Goal: Information Seeking & Learning: Learn about a topic

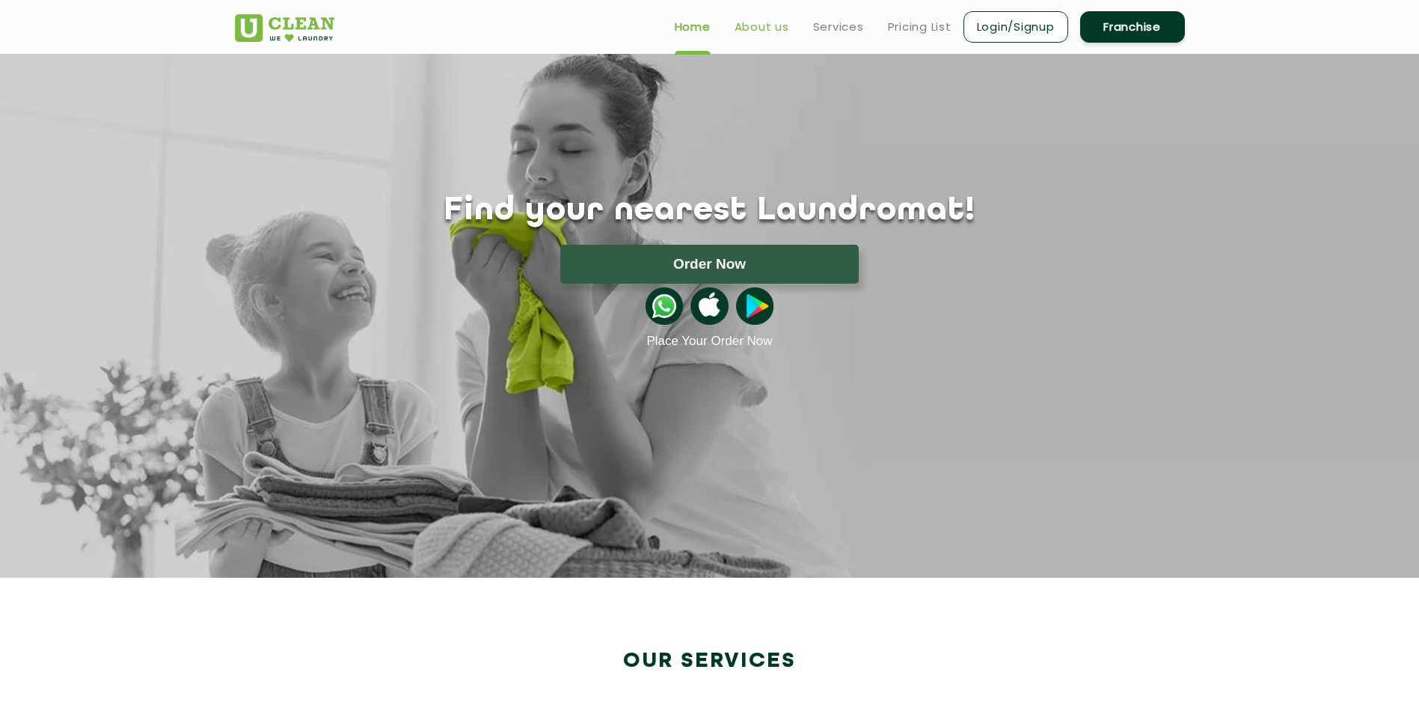
click at [776, 31] on link "About us" at bounding box center [762, 27] width 55 height 18
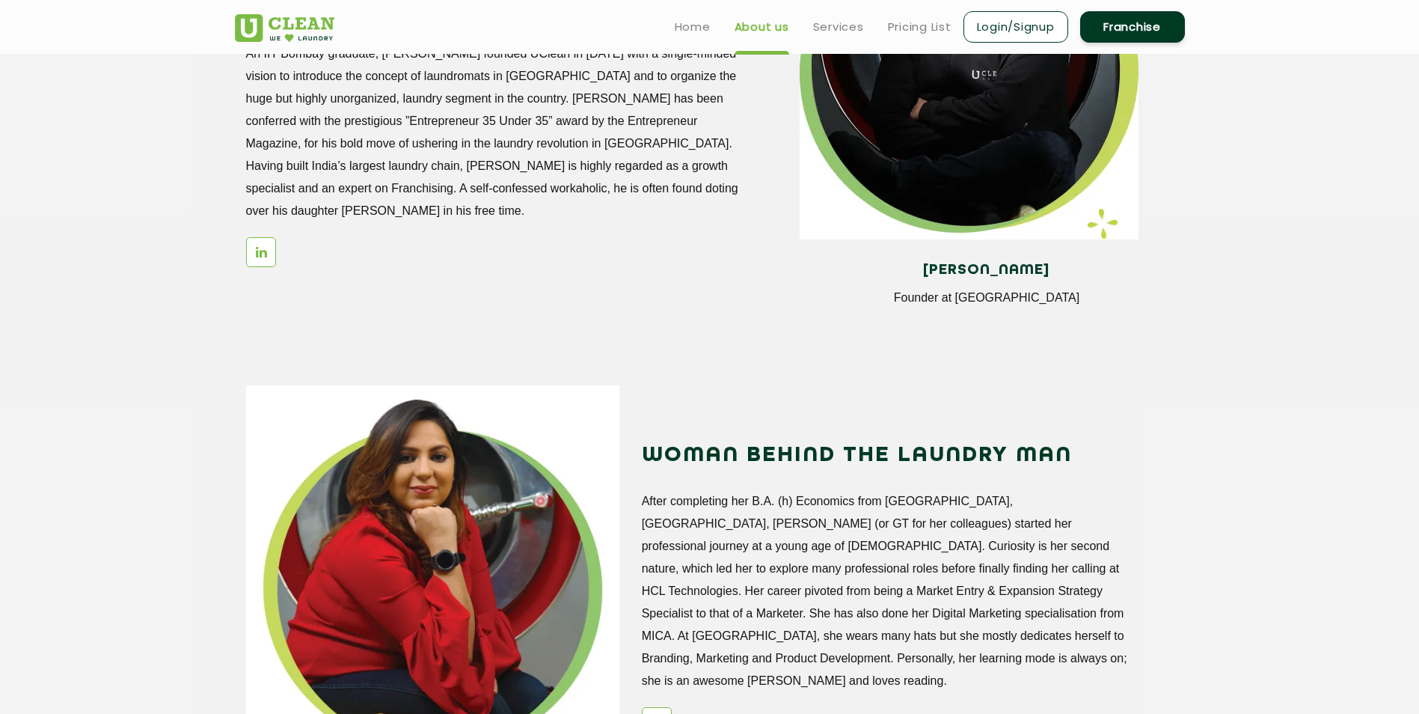
scroll to position [1247, 0]
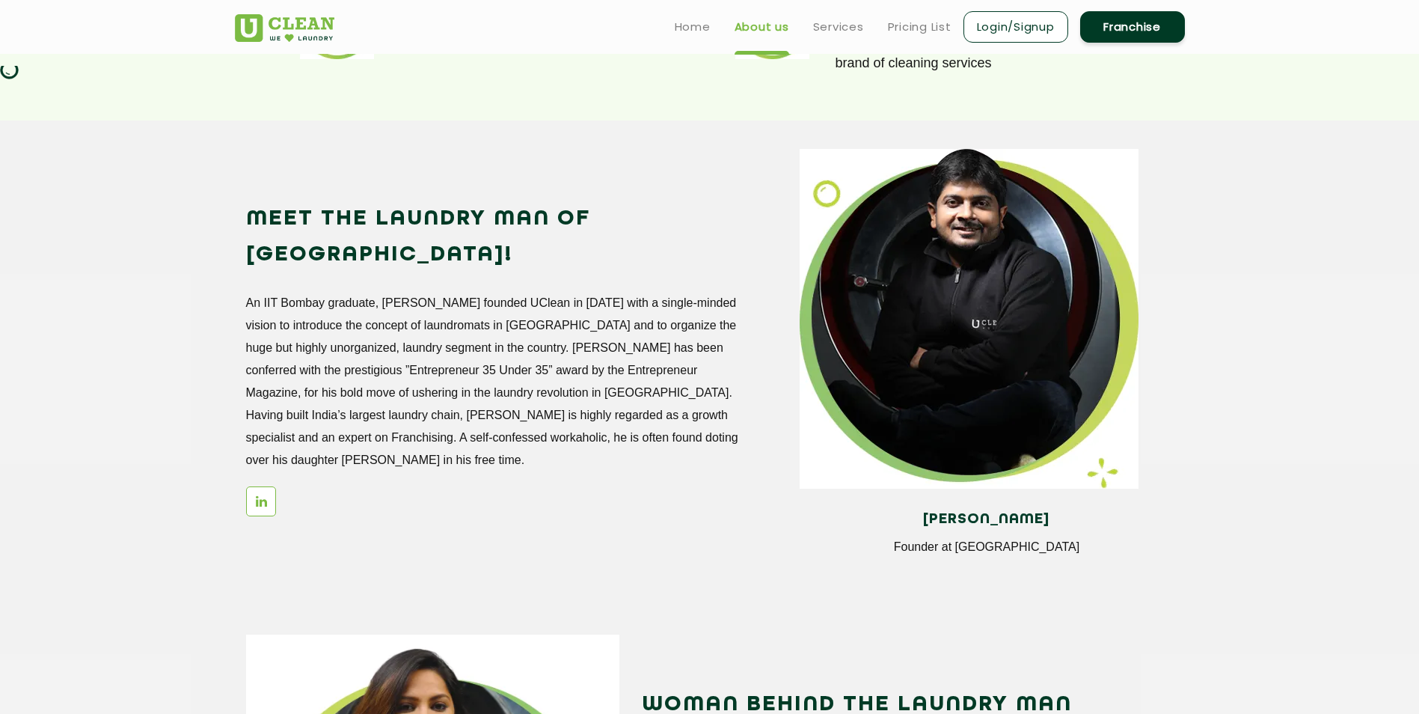
click at [373, 292] on p "An IIT Bombay graduate, [PERSON_NAME] founded UClean in [DATE] with a single-mi…" at bounding box center [493, 382] width 494 height 180
click at [374, 292] on p "An IIT Bombay graduate, [PERSON_NAME] founded UClean in [DATE] with a single-mi…" at bounding box center [493, 382] width 494 height 180
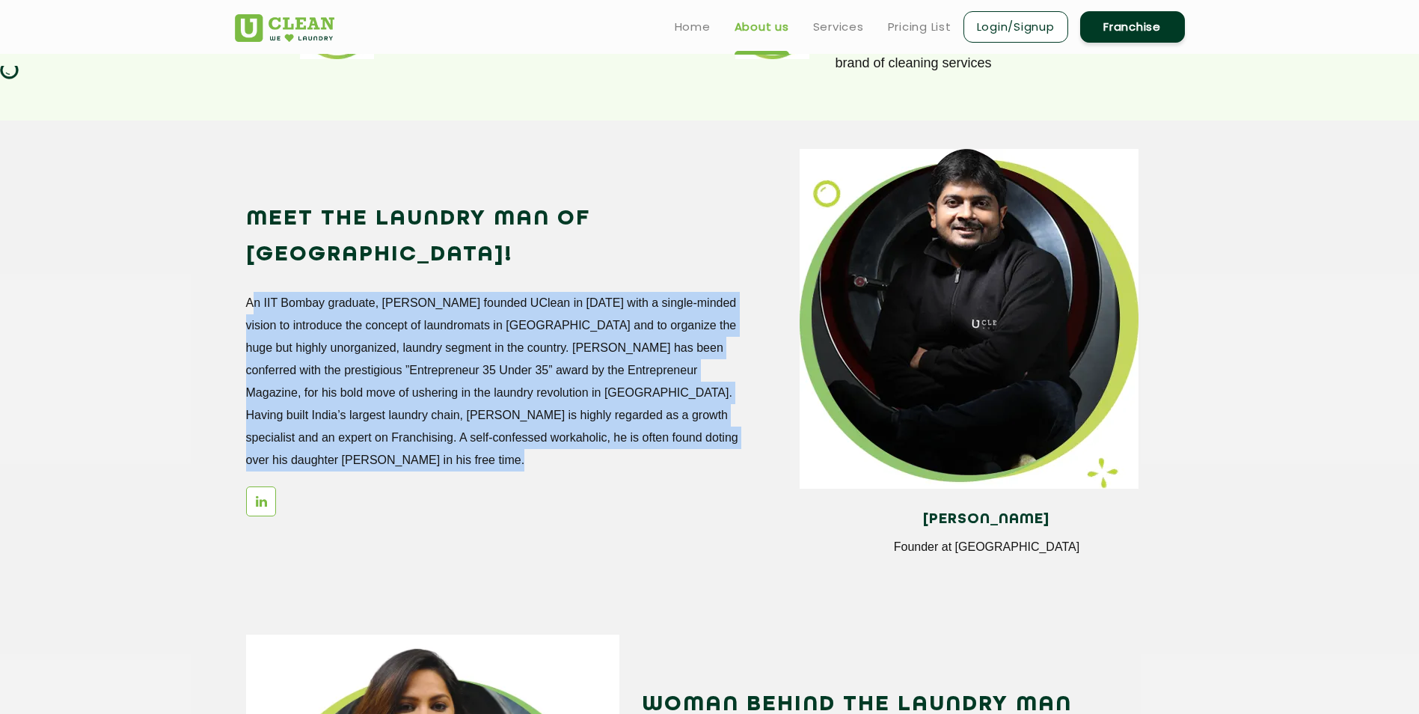
drag, startPoint x: 374, startPoint y: 265, endPoint x: 384, endPoint y: 303, distance: 39.6
click at [384, 303] on p "An IIT Bombay graduate, [PERSON_NAME] founded UClean in [DATE] with a single-mi…" at bounding box center [493, 382] width 494 height 180
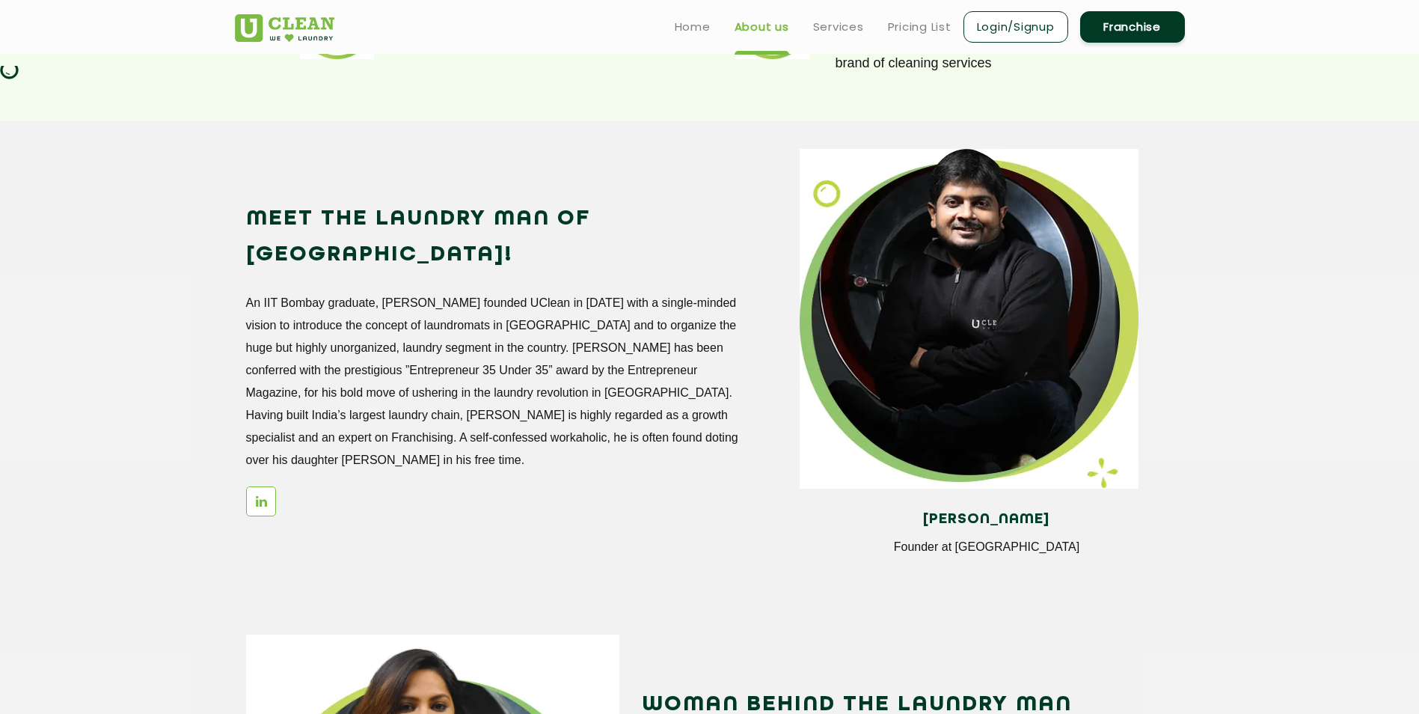
click at [349, 309] on p "An IIT Bombay graduate, [PERSON_NAME] founded UClean in [DATE] with a single-mi…" at bounding box center [493, 382] width 494 height 180
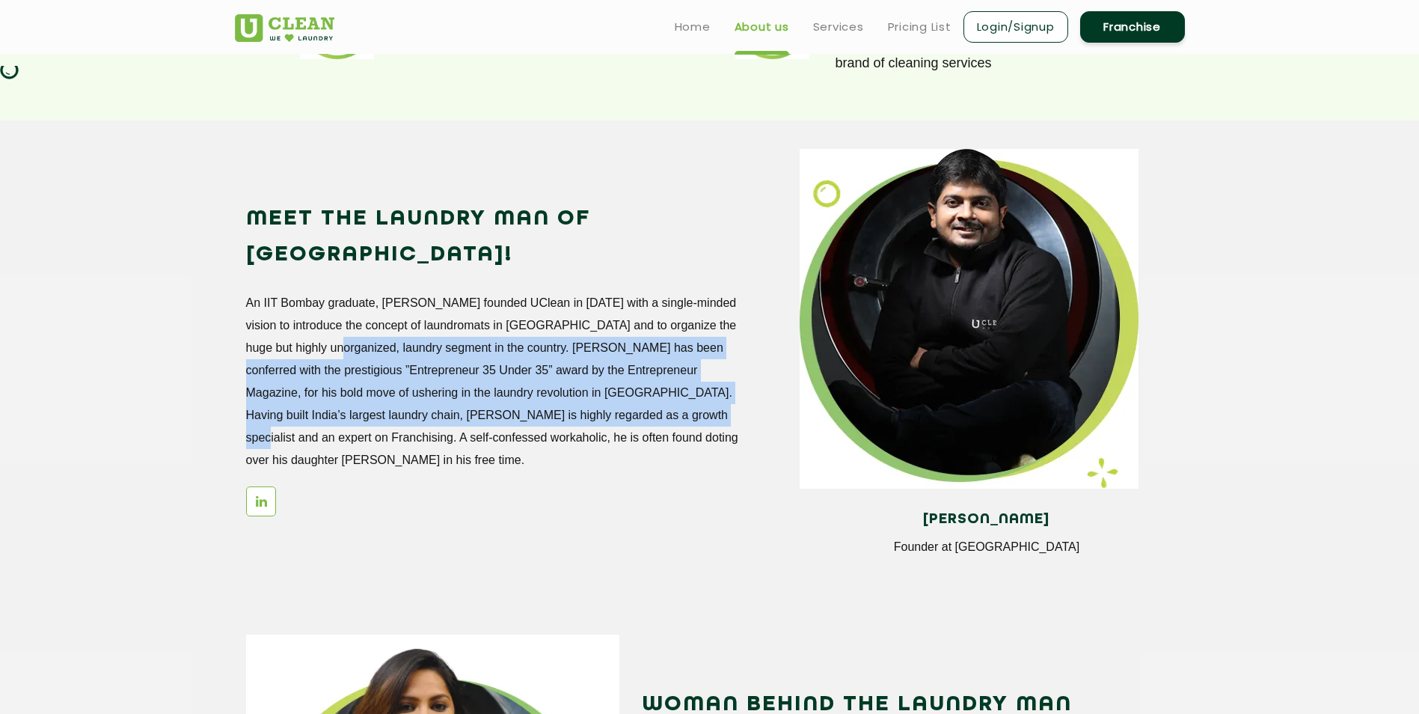
drag, startPoint x: 349, startPoint y: 309, endPoint x: 607, endPoint y: 389, distance: 270.2
click at [607, 389] on p "An IIT Bombay graduate, [PERSON_NAME] founded UClean in [DATE] with a single-mi…" at bounding box center [493, 382] width 494 height 180
drag, startPoint x: 607, startPoint y: 389, endPoint x: 556, endPoint y: 387, distance: 50.9
click at [556, 387] on p "An IIT Bombay graduate, [PERSON_NAME] founded UClean in [DATE] with a single-mi…" at bounding box center [493, 382] width 494 height 180
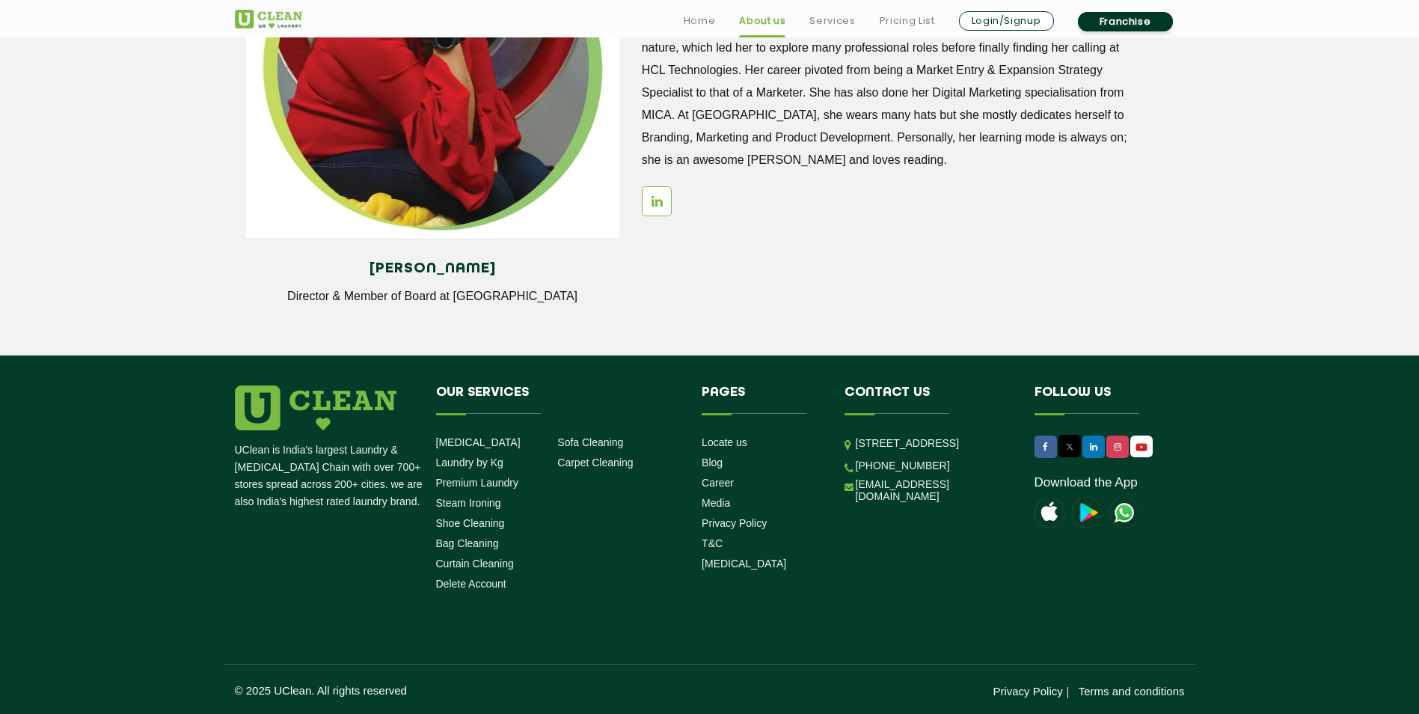
scroll to position [272, 0]
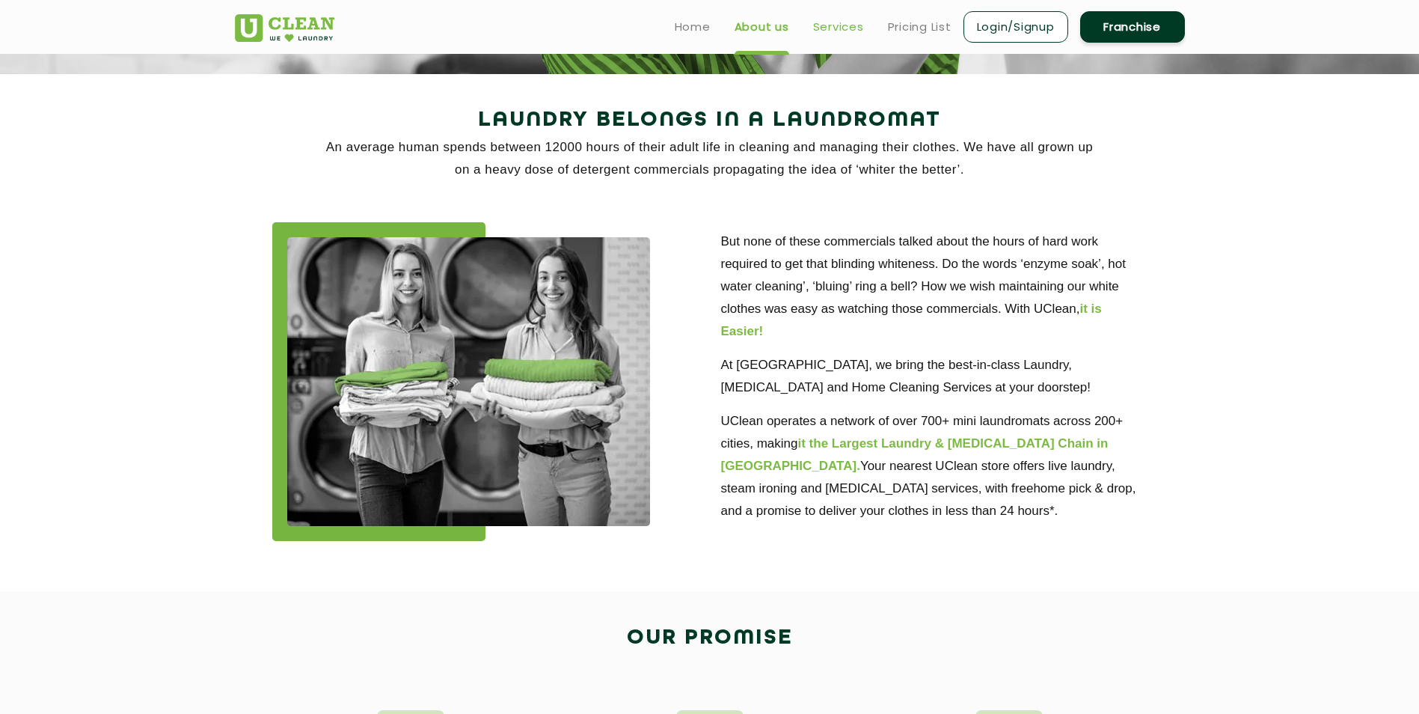
click at [850, 29] on link "Services" at bounding box center [838, 27] width 51 height 18
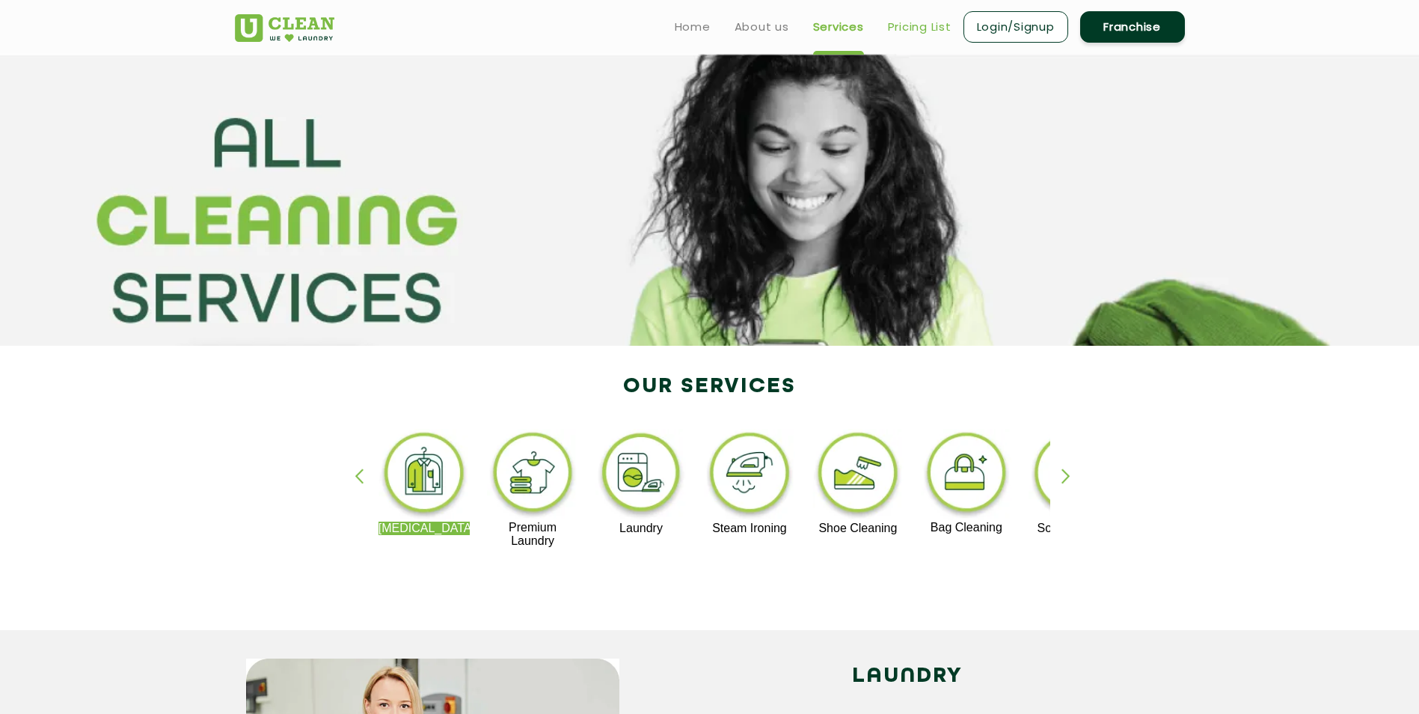
click at [915, 33] on link "Pricing List" at bounding box center [920, 27] width 64 height 18
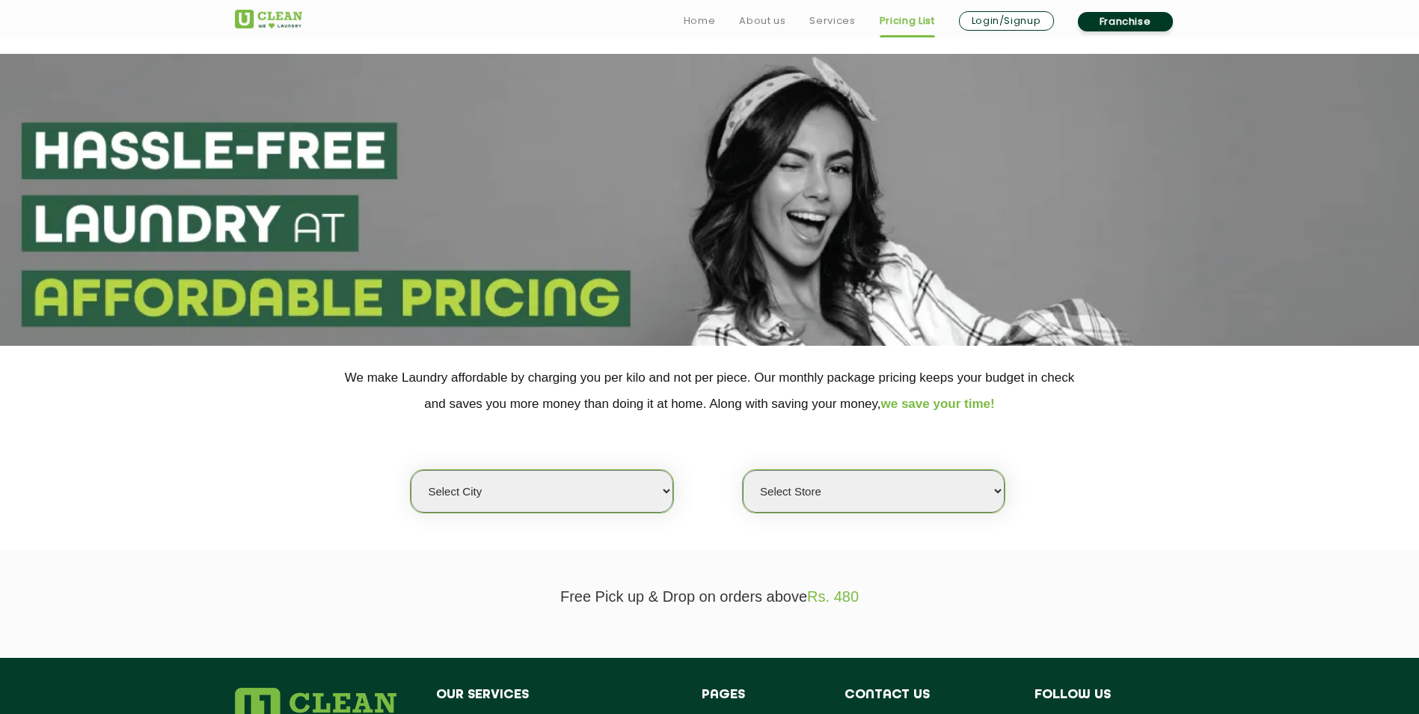
scroll to position [249, 0]
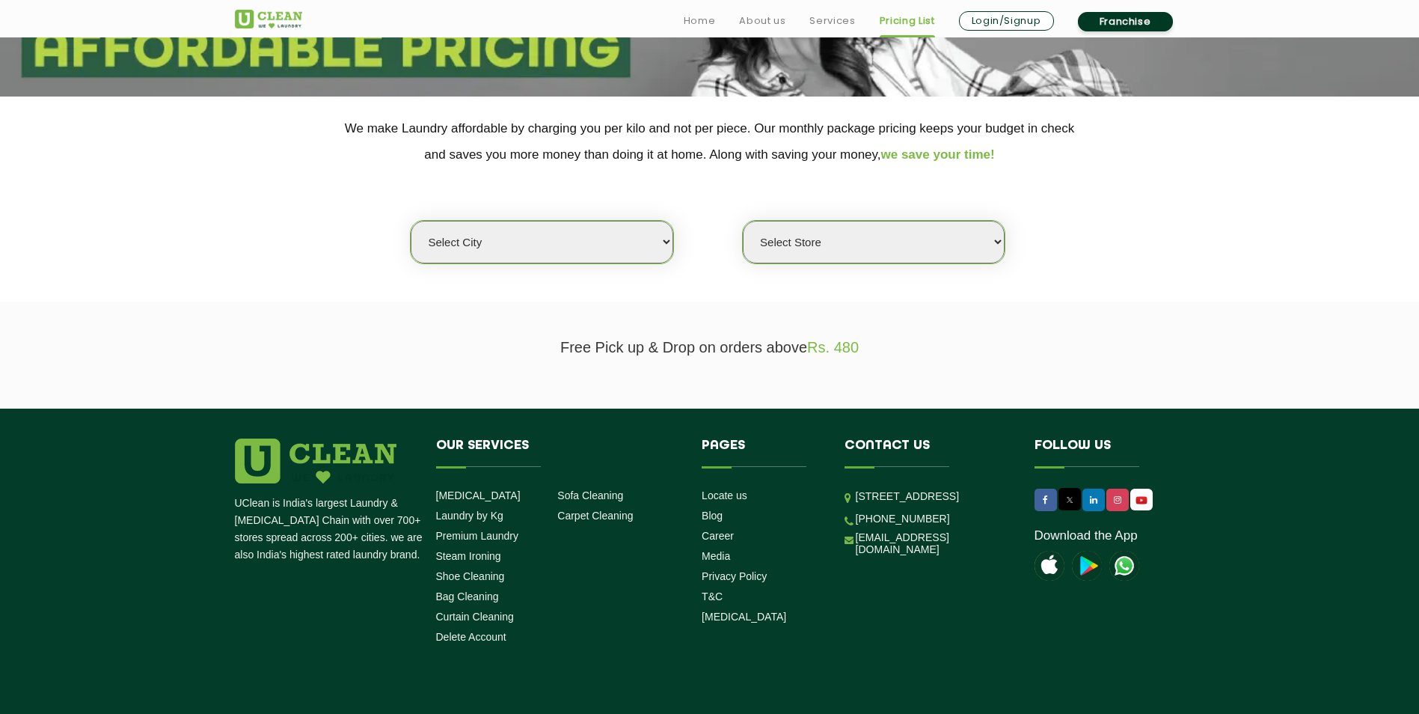
click at [622, 233] on select "Select city [GEOGRAPHIC_DATA] [GEOGRAPHIC_DATA] [GEOGRAPHIC_DATA] [GEOGRAPHIC_D…" at bounding box center [542, 242] width 262 height 43
select select "51"
click at [411, 221] on select "Select city [GEOGRAPHIC_DATA] [GEOGRAPHIC_DATA] [GEOGRAPHIC_DATA] [GEOGRAPHIC_D…" at bounding box center [542, 242] width 262 height 43
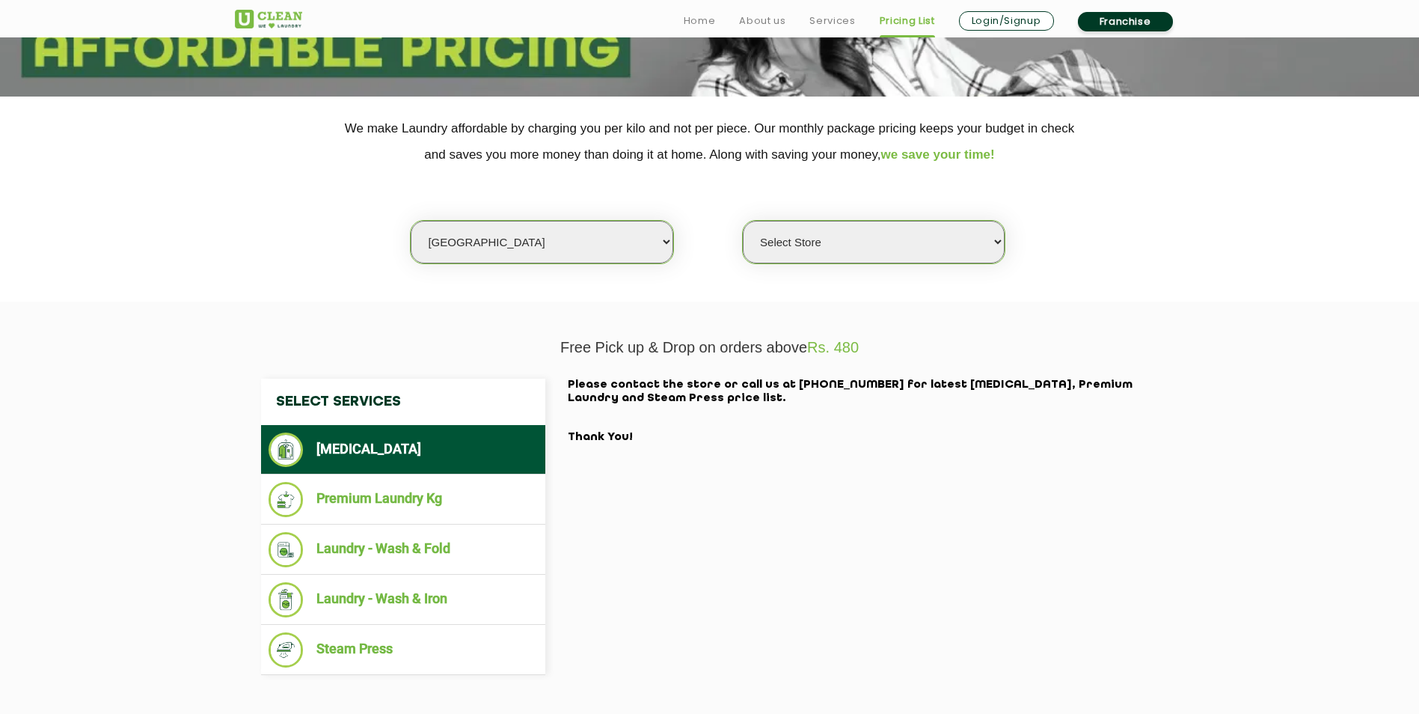
scroll to position [0, 0]
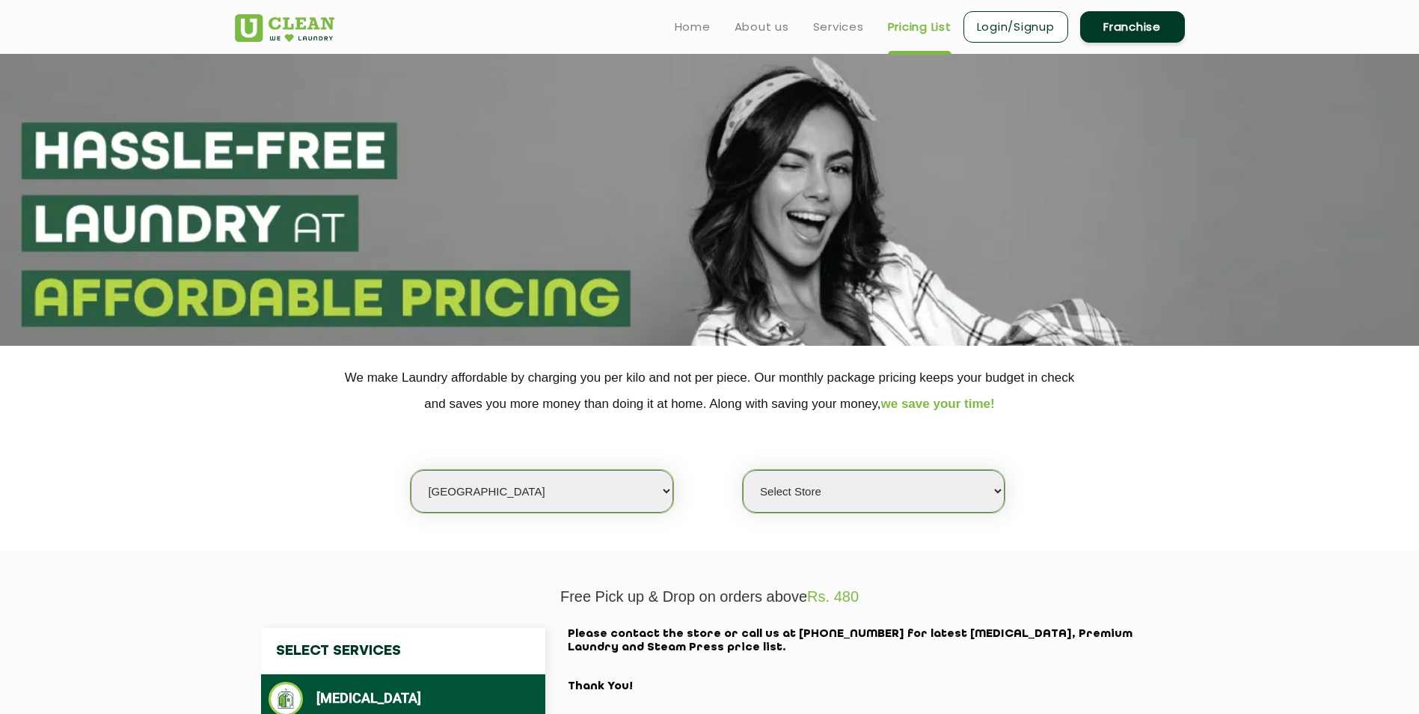
click at [1143, 24] on link "Franchise" at bounding box center [1132, 26] width 105 height 31
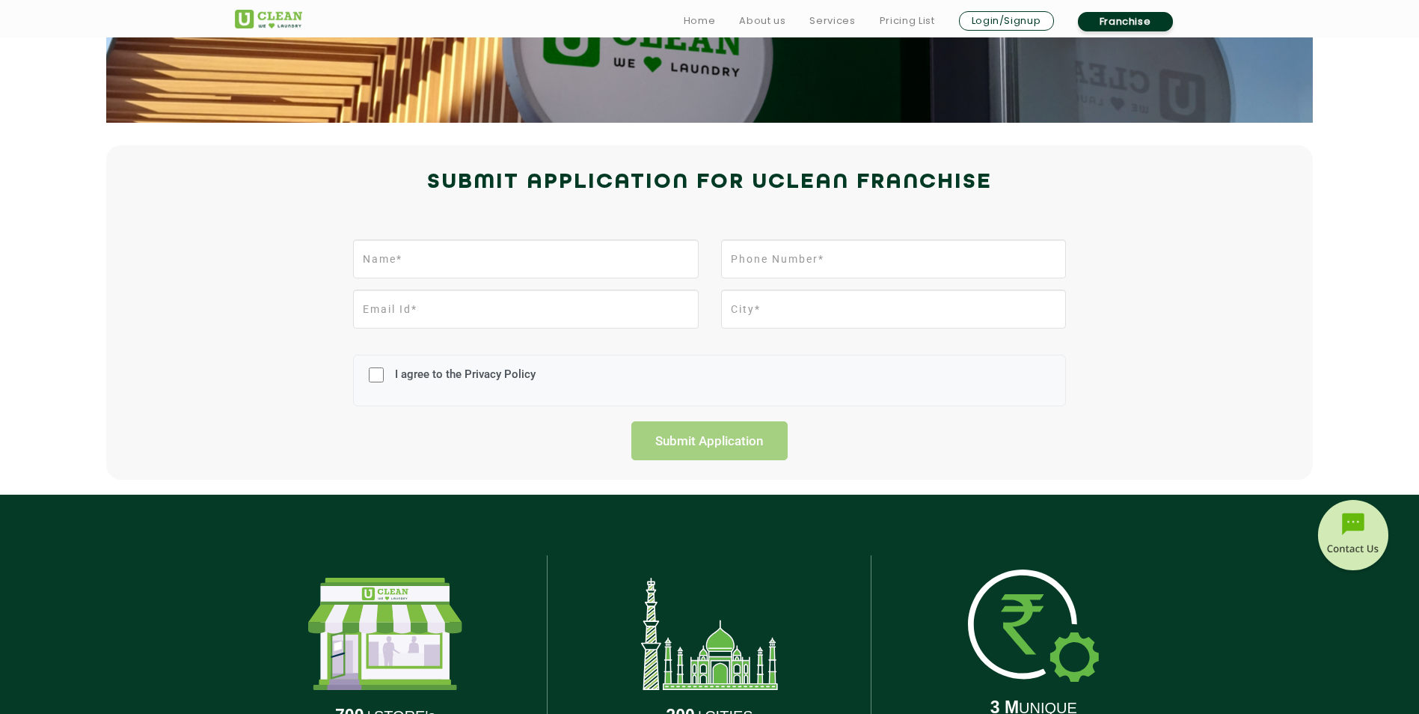
scroll to position [997, 0]
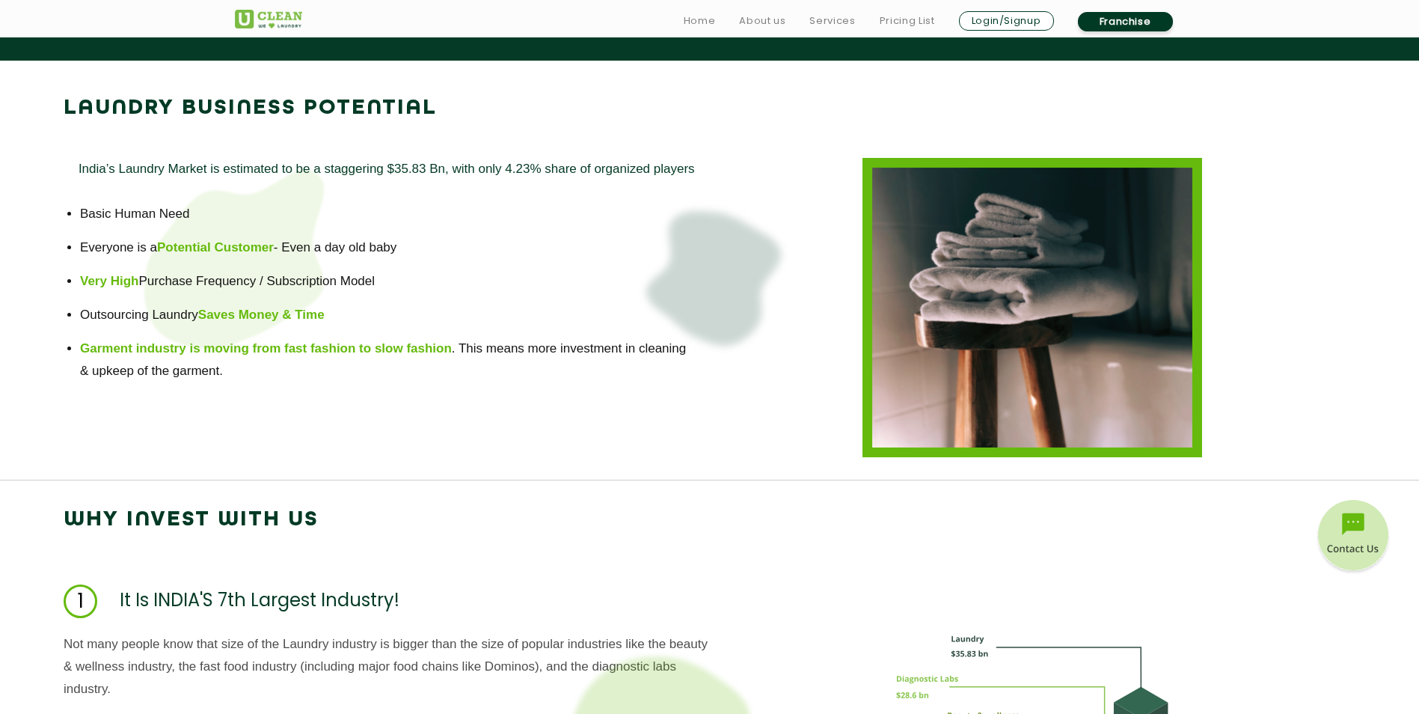
click at [131, 167] on p "India’s Laundry Market is estimated to be a staggering $35.83 Bn, with only 4.2…" at bounding box center [387, 169] width 616 height 22
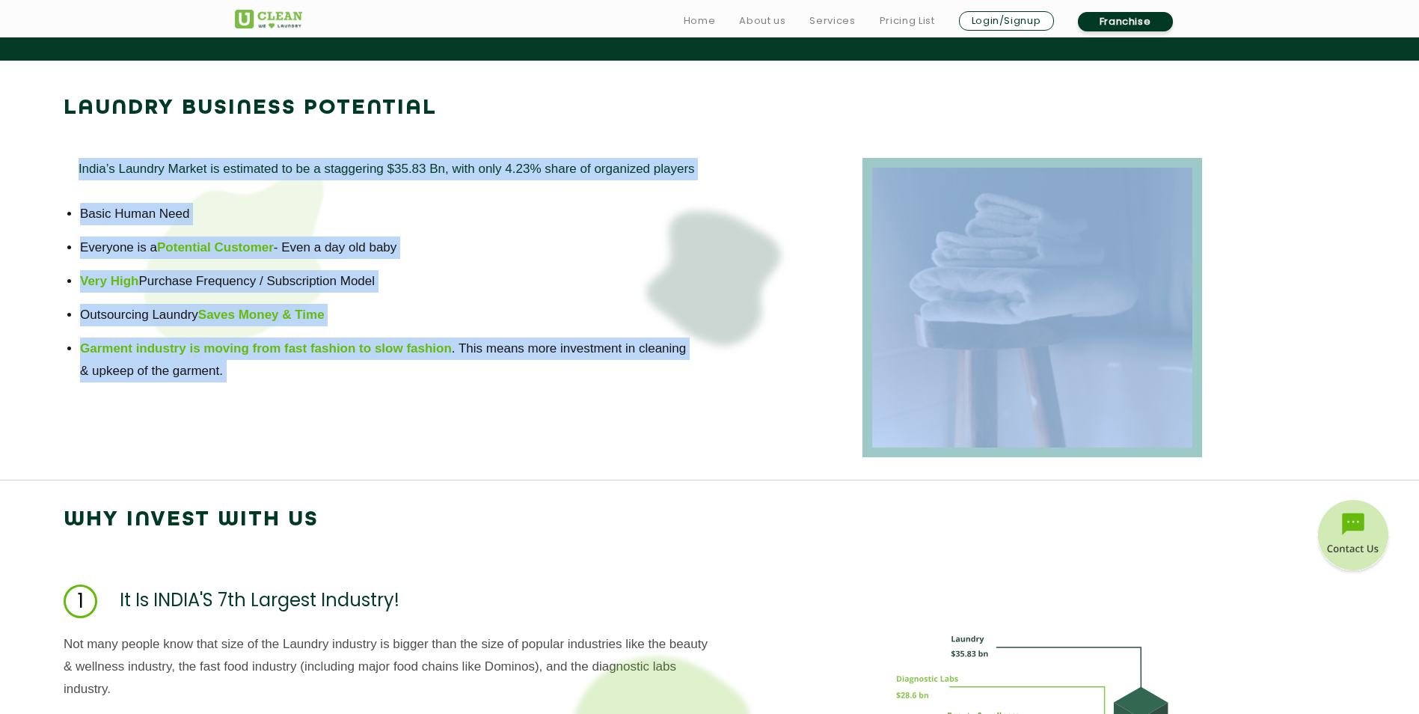
drag, startPoint x: 131, startPoint y: 167, endPoint x: 431, endPoint y: 354, distance: 353.5
click at [431, 354] on div "India’s Laundry Market is estimated to be a staggering $35.83 Bn, with only 4.2…" at bounding box center [387, 307] width 646 height 299
click at [431, 354] on b "Garment industry is moving from fast fashion to slow fashion" at bounding box center [266, 348] width 372 height 14
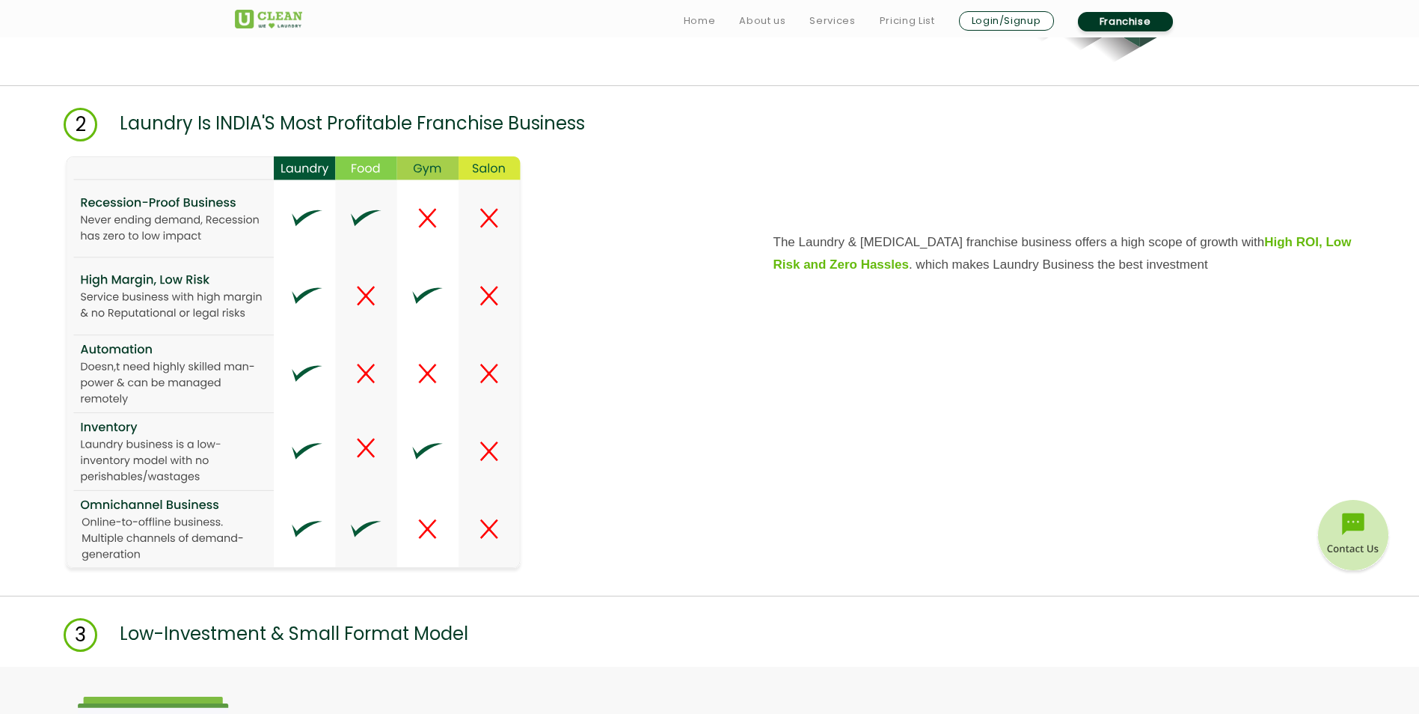
scroll to position [1897, 0]
